Goal: Use online tool/utility: Utilize a website feature to perform a specific function

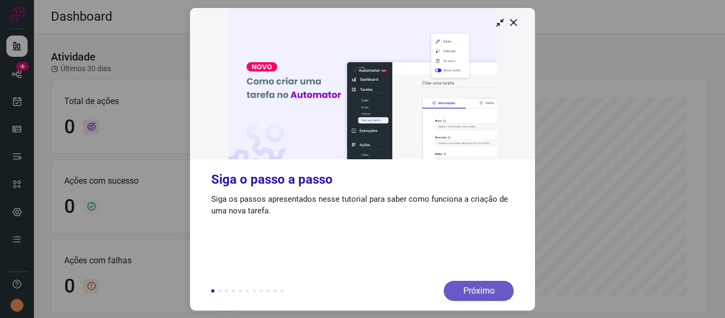
click at [488, 284] on div "Próximo" at bounding box center [478, 291] width 70 height 20
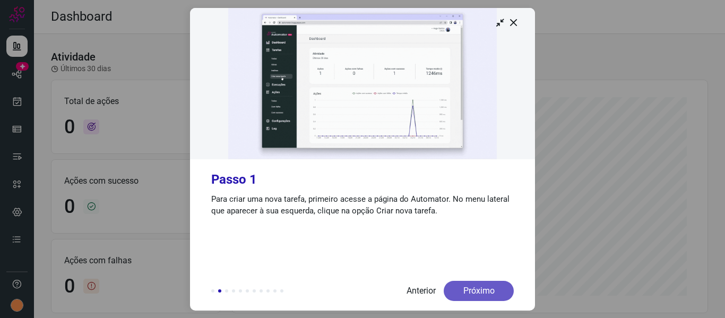
click at [471, 293] on div "Próximo" at bounding box center [478, 291] width 70 height 20
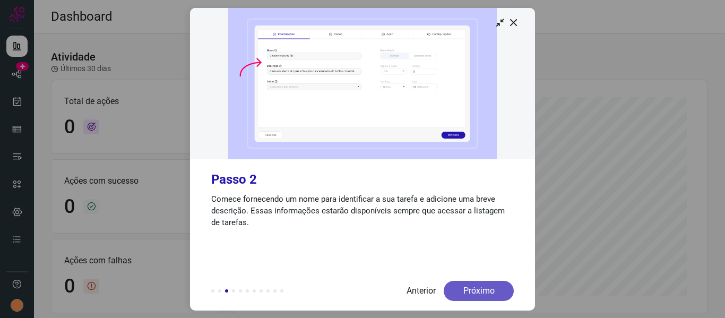
click at [483, 283] on div "Próximo" at bounding box center [478, 291] width 70 height 20
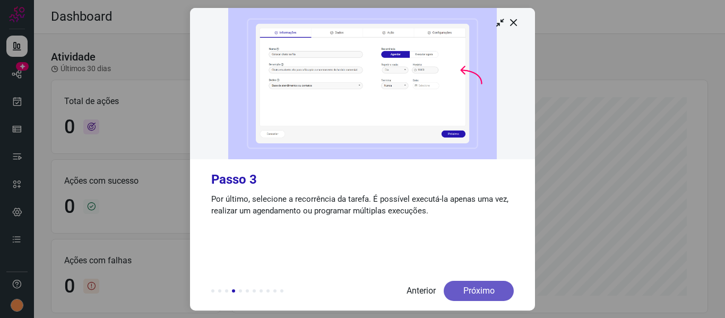
click at [483, 284] on div "Próximo" at bounding box center [478, 291] width 70 height 20
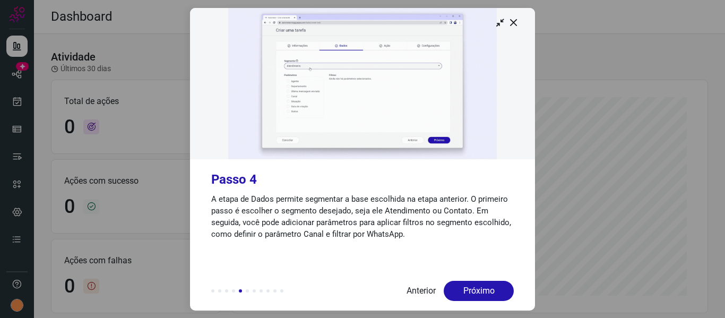
click at [154, 141] on div at bounding box center [362, 159] width 725 height 318
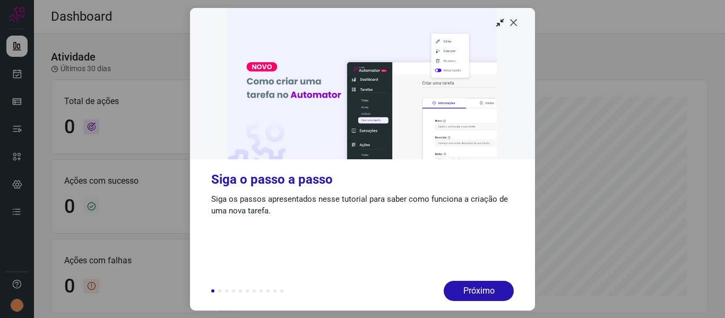
click at [516, 24] on icon at bounding box center [513, 22] width 11 height 11
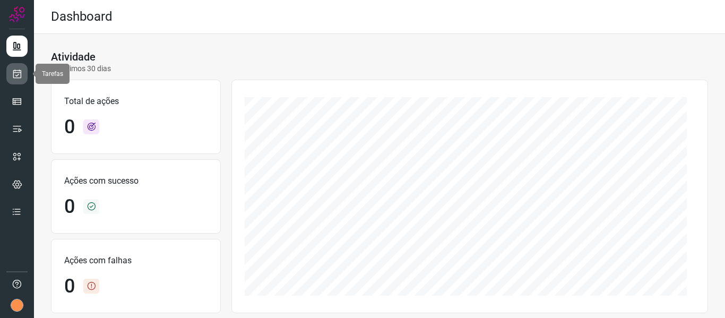
click at [16, 76] on icon at bounding box center [17, 73] width 11 height 11
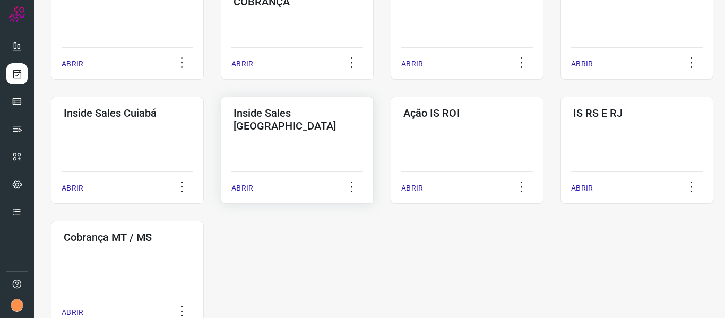
scroll to position [546, 0]
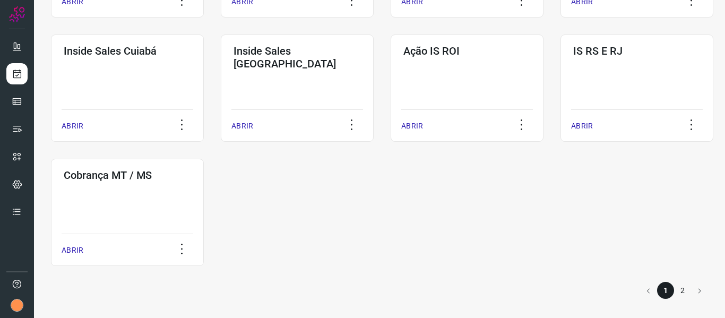
click at [674, 286] on li "2" at bounding box center [682, 290] width 17 height 17
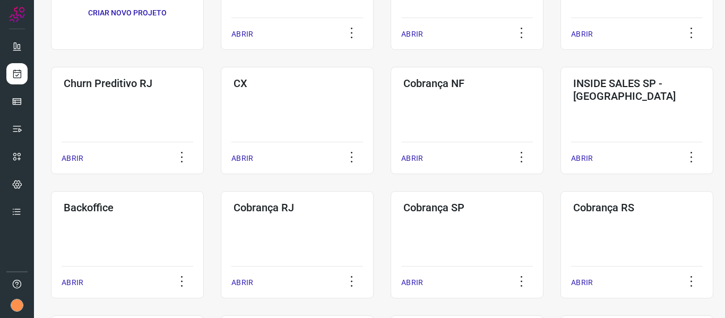
scroll to position [139, 0]
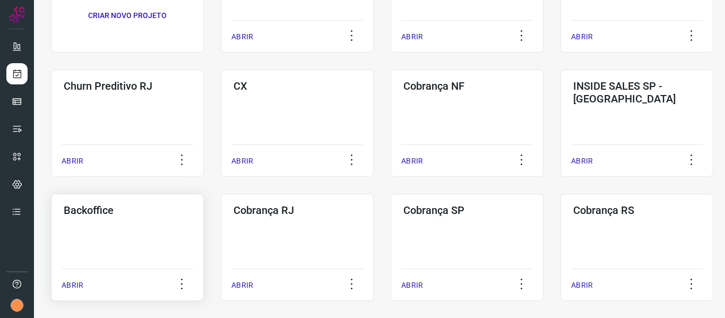
click at [221, 219] on div "Backoffice ABRIR" at bounding box center [297, 247] width 153 height 107
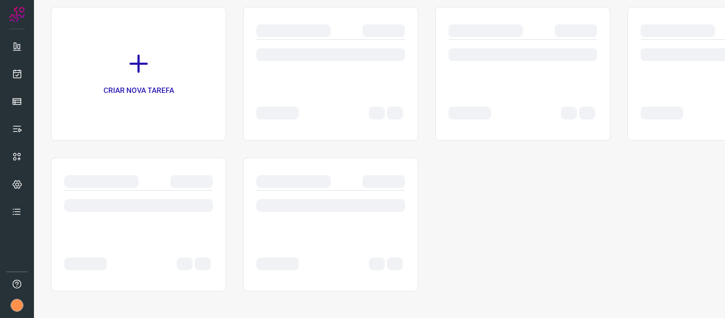
click at [117, 221] on div at bounding box center [138, 210] width 149 height 41
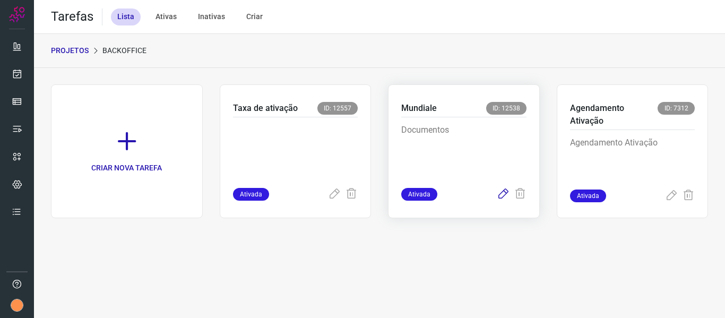
click at [500, 189] on icon at bounding box center [503, 194] width 13 height 13
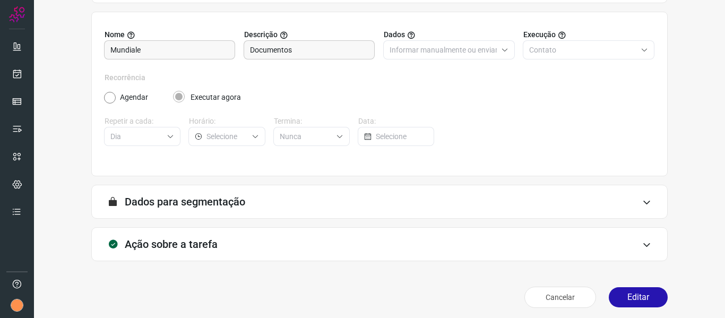
scroll to position [97, 0]
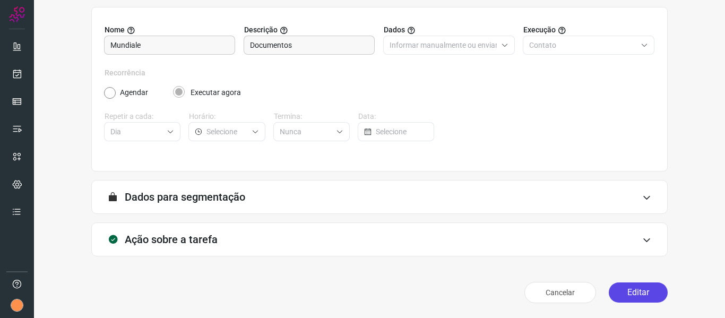
click at [629, 296] on button "Editar" at bounding box center [637, 292] width 59 height 20
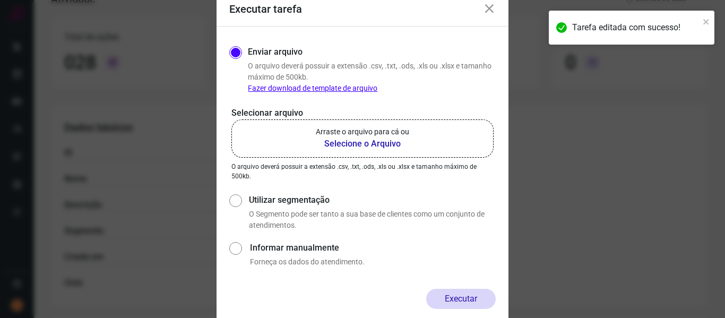
click at [363, 144] on b "Selecione o Arquivo" at bounding box center [362, 143] width 93 height 13
click at [0, 0] on input "Arraste o arquivo para cá ou Selecione o Arquivo" at bounding box center [0, 0] width 0 height 0
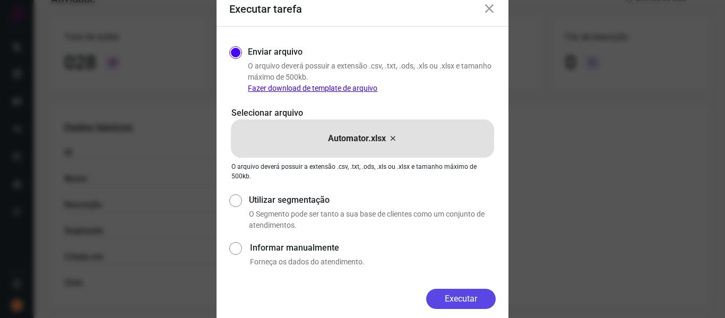
click at [461, 295] on button "Executar" at bounding box center [460, 299] width 69 height 20
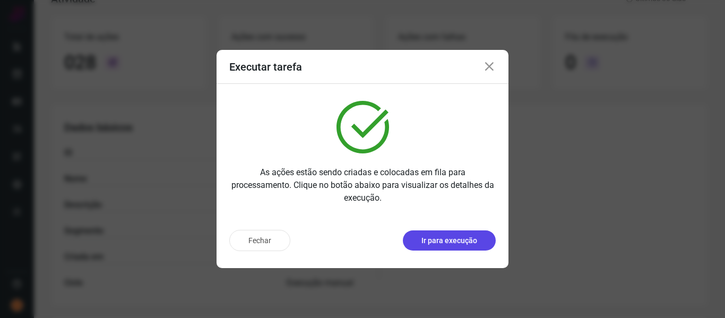
click at [464, 240] on p "Ir para execução" at bounding box center [449, 240] width 56 height 11
